Goal: Information Seeking & Learning: Learn about a topic

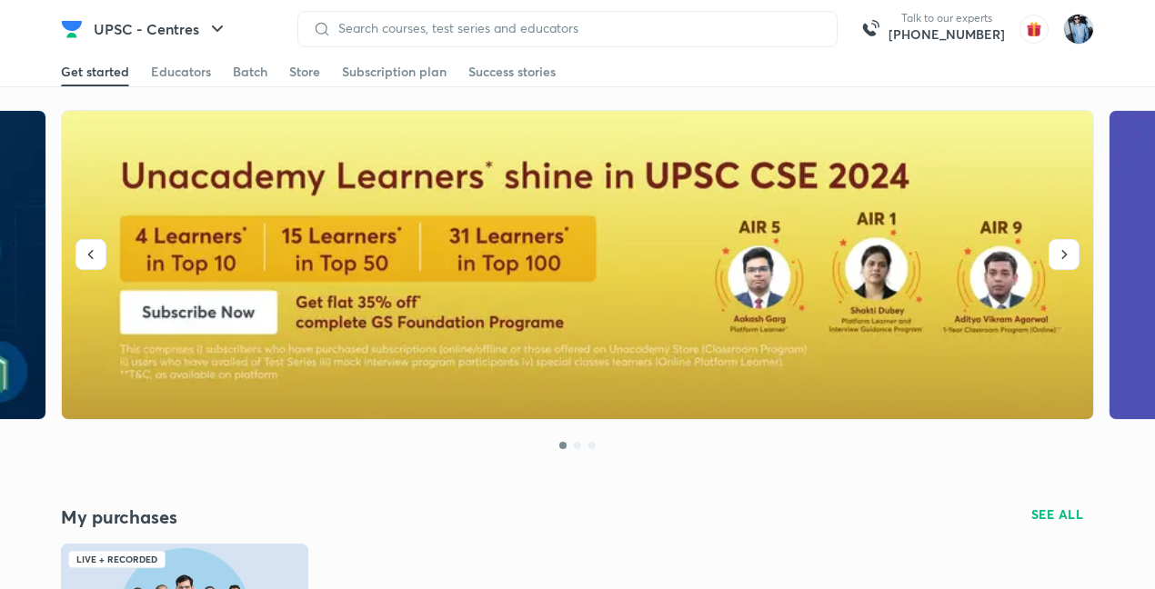
scroll to position [1032, 0]
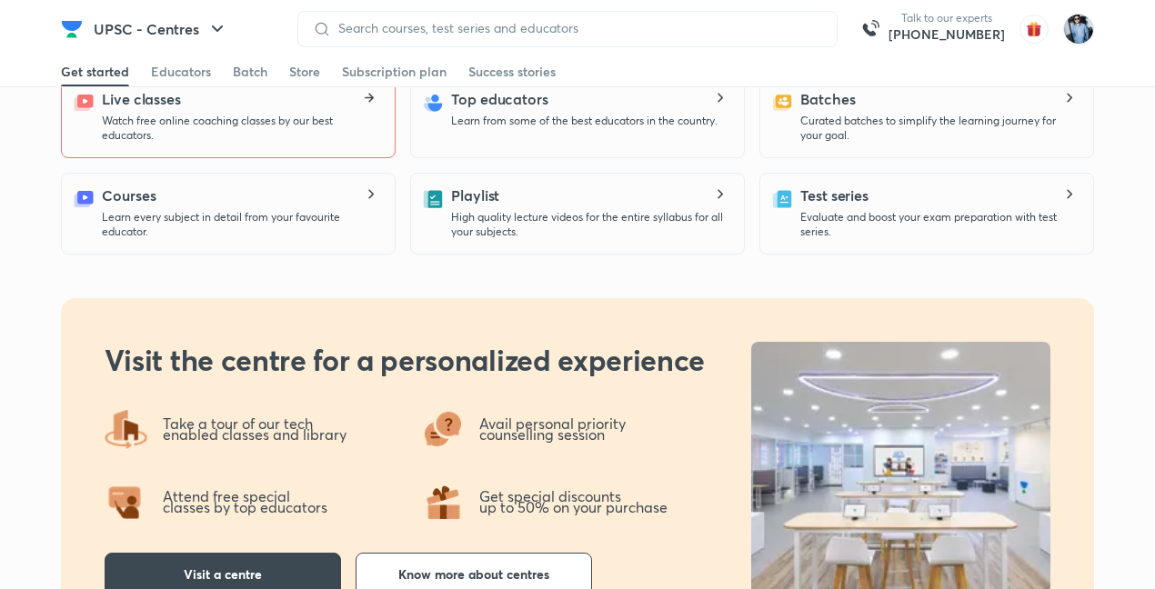
click at [368, 98] on icon at bounding box center [369, 98] width 8 height 2
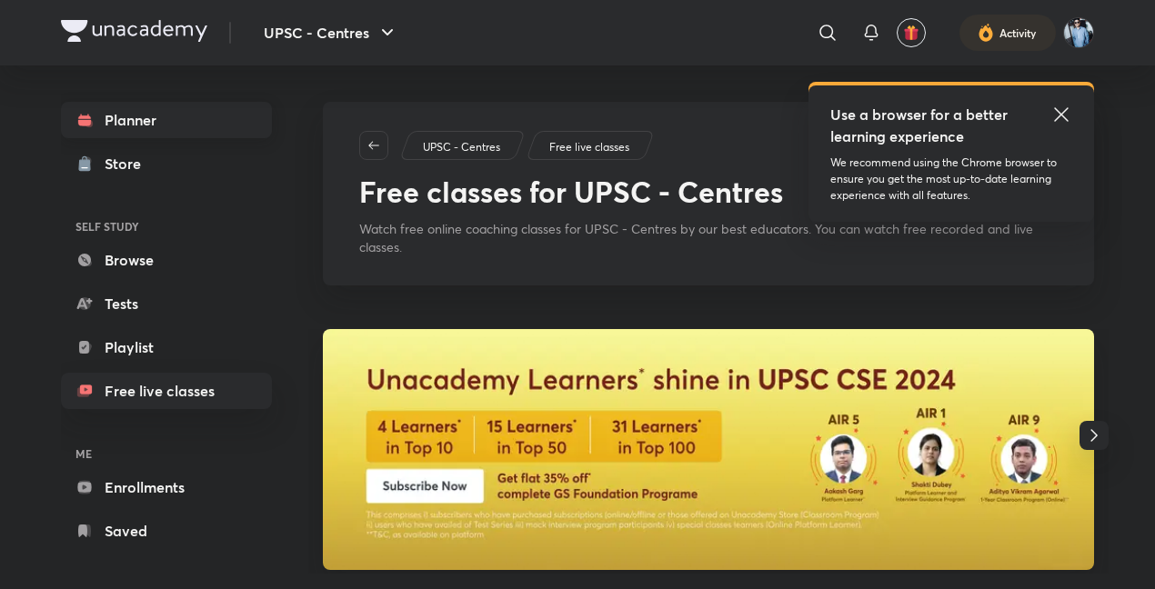
click at [134, 116] on link "Planner" at bounding box center [166, 120] width 211 height 36
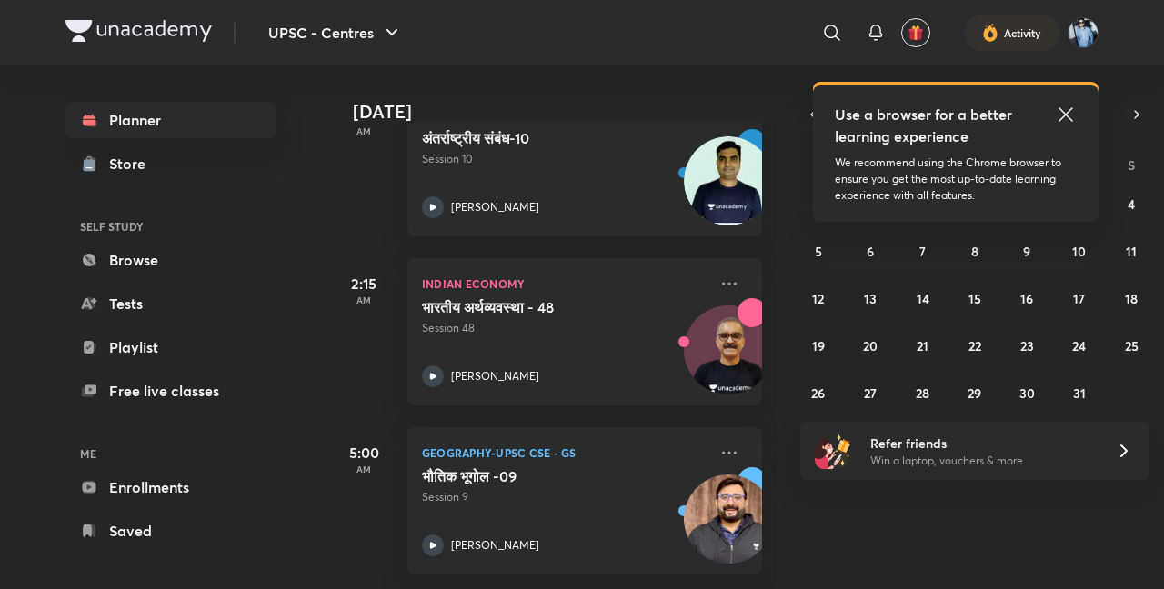
scroll to position [156, 0]
click at [1069, 108] on icon at bounding box center [1066, 115] width 22 height 22
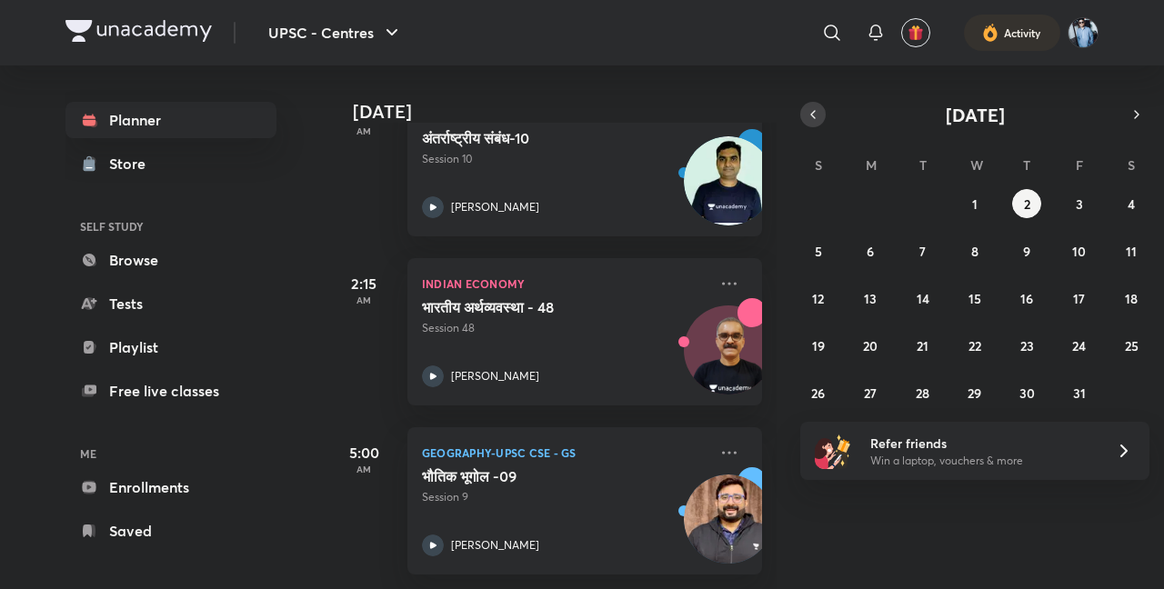
click at [819, 120] on icon "button" at bounding box center [813, 114] width 15 height 16
click at [925, 385] on abbr "30" at bounding box center [922, 393] width 15 height 17
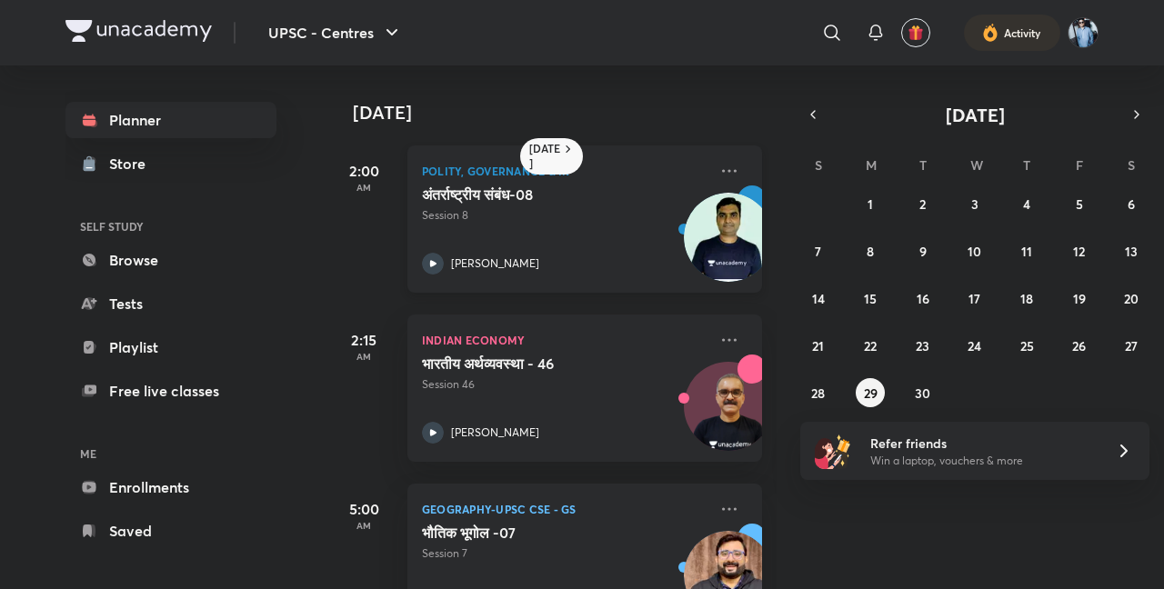
click at [702, 246] on img at bounding box center [728, 237] width 89 height 89
